Goal: Information Seeking & Learning: Learn about a topic

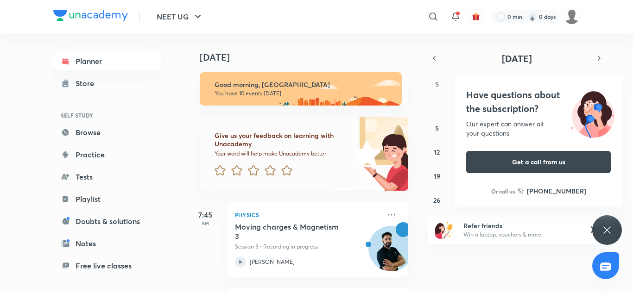
click at [262, 239] on h5 "Moving charges & Magnetism 3" at bounding box center [292, 231] width 115 height 19
click at [262, 229] on h5 "Moving charges & Magnetism 3" at bounding box center [292, 231] width 115 height 19
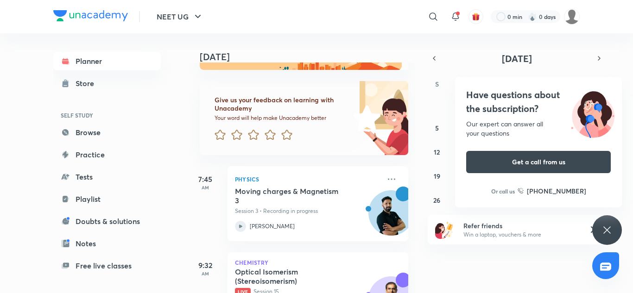
scroll to position [37, 0]
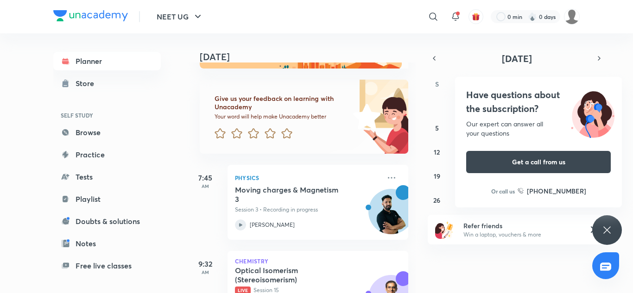
click at [333, 201] on h5 "Moving charges & Magnetism 3" at bounding box center [292, 194] width 115 height 19
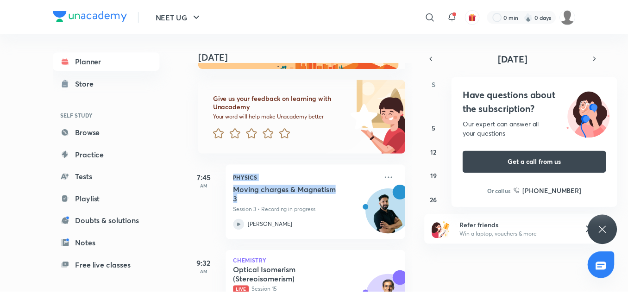
scroll to position [37, 9]
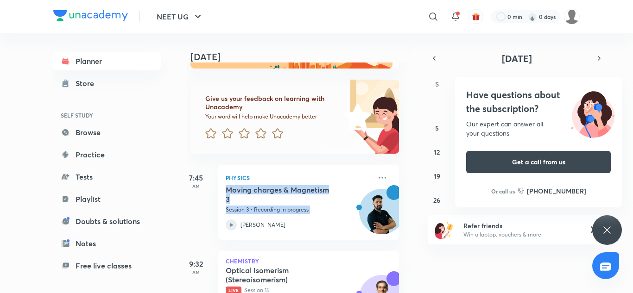
drag, startPoint x: 333, startPoint y: 201, endPoint x: 312, endPoint y: 209, distance: 22.2
click at [312, 209] on div "Moving charges & Magnetism 3 Session 3 • Recording in progress" at bounding box center [298, 199] width 145 height 29
click at [312, 209] on p "Session 3 • Recording in progress" at bounding box center [298, 210] width 145 height 8
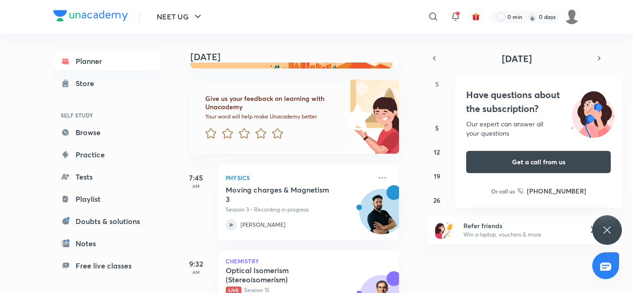
click at [312, 209] on p "Session 3 • Recording in progress" at bounding box center [298, 210] width 145 height 8
click at [600, 221] on div "Have questions about the subscription? Our expert can answer all your questions…" at bounding box center [607, 230] width 30 height 30
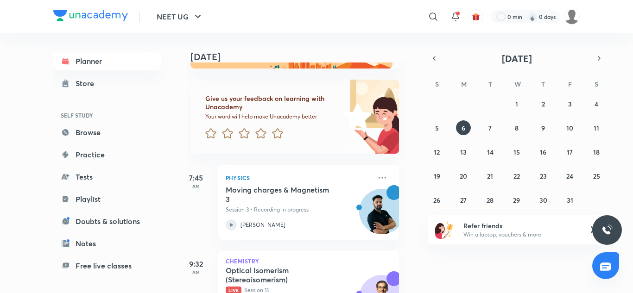
click at [322, 194] on h5 "Moving charges & Magnetism 3" at bounding box center [283, 194] width 115 height 19
click at [377, 179] on icon at bounding box center [382, 177] width 11 height 11
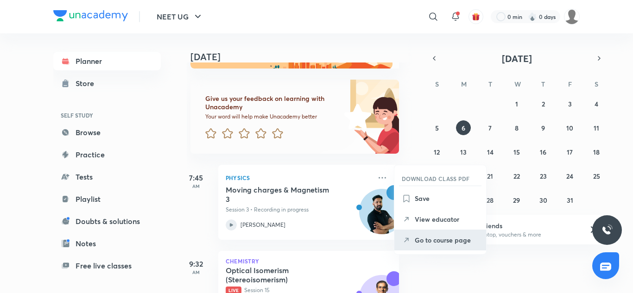
click at [424, 243] on p "Go to course page" at bounding box center [447, 240] width 64 height 10
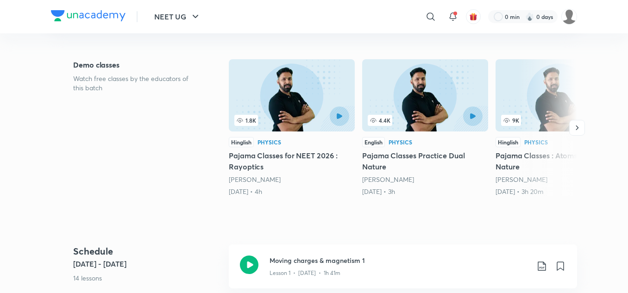
scroll to position [259, 0]
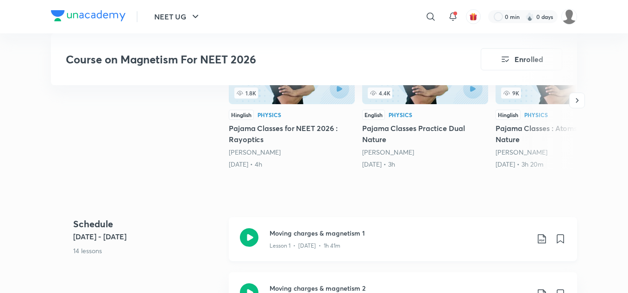
click at [281, 242] on p "Lesson 1 • [DATE] • 1h 41m" at bounding box center [305, 246] width 71 height 8
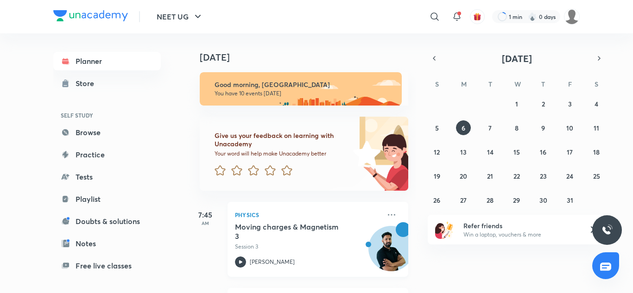
click at [293, 223] on h5 "Moving charges & Magnetism 3" at bounding box center [292, 231] width 115 height 19
